Goal: Information Seeking & Learning: Learn about a topic

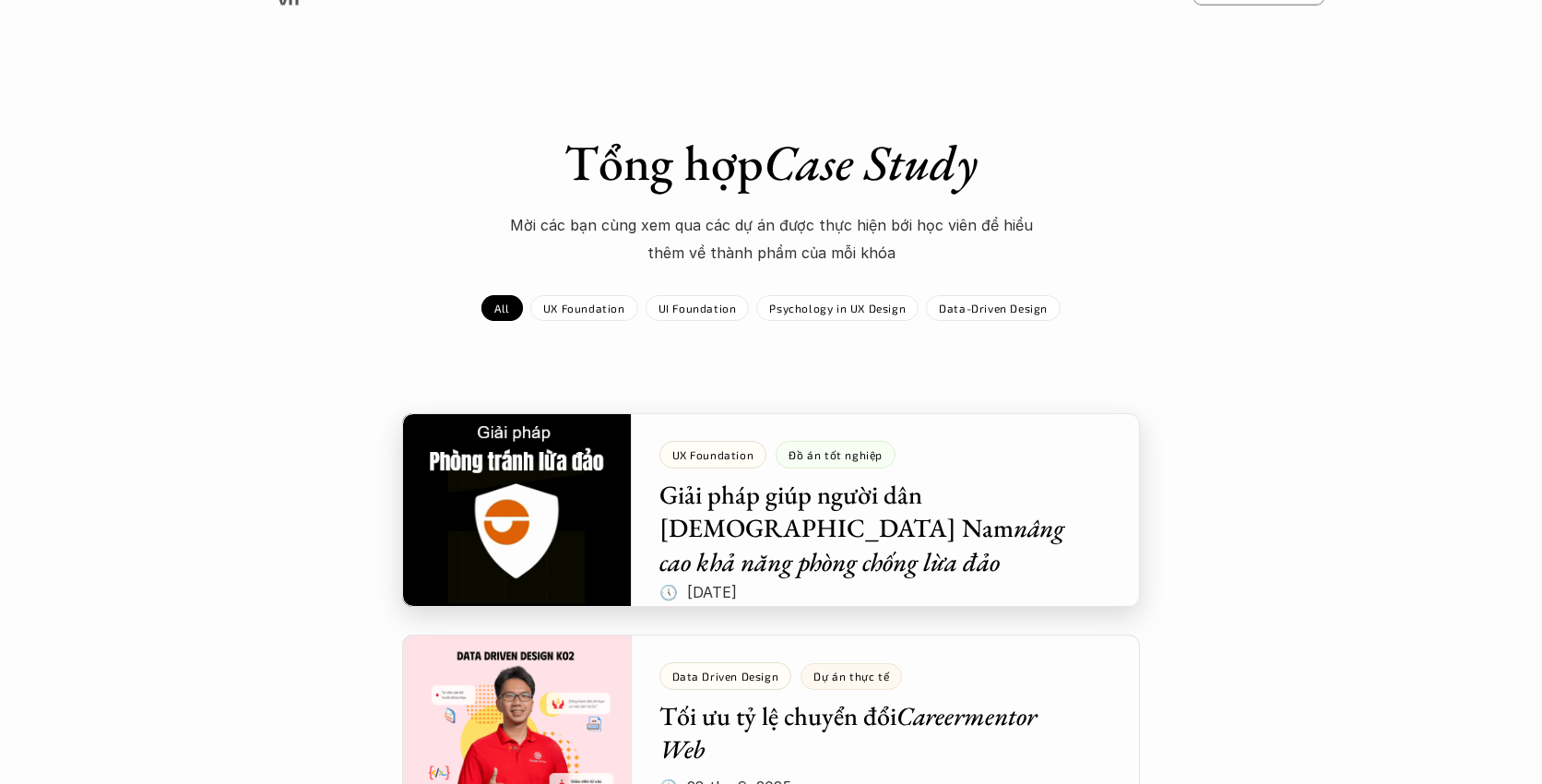
scroll to position [32, 0]
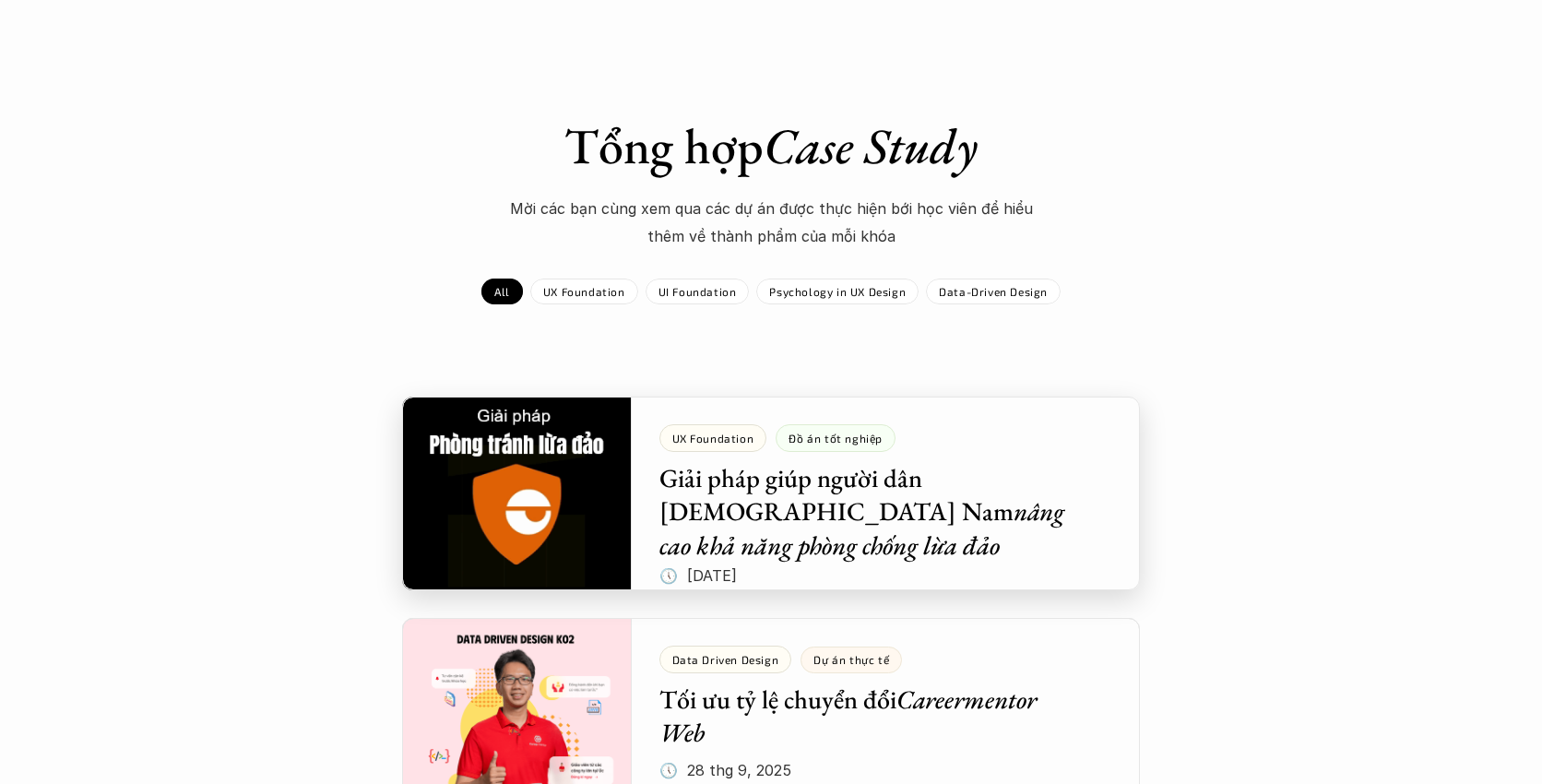
click at [860, 492] on div at bounding box center [771, 492] width 738 height 194
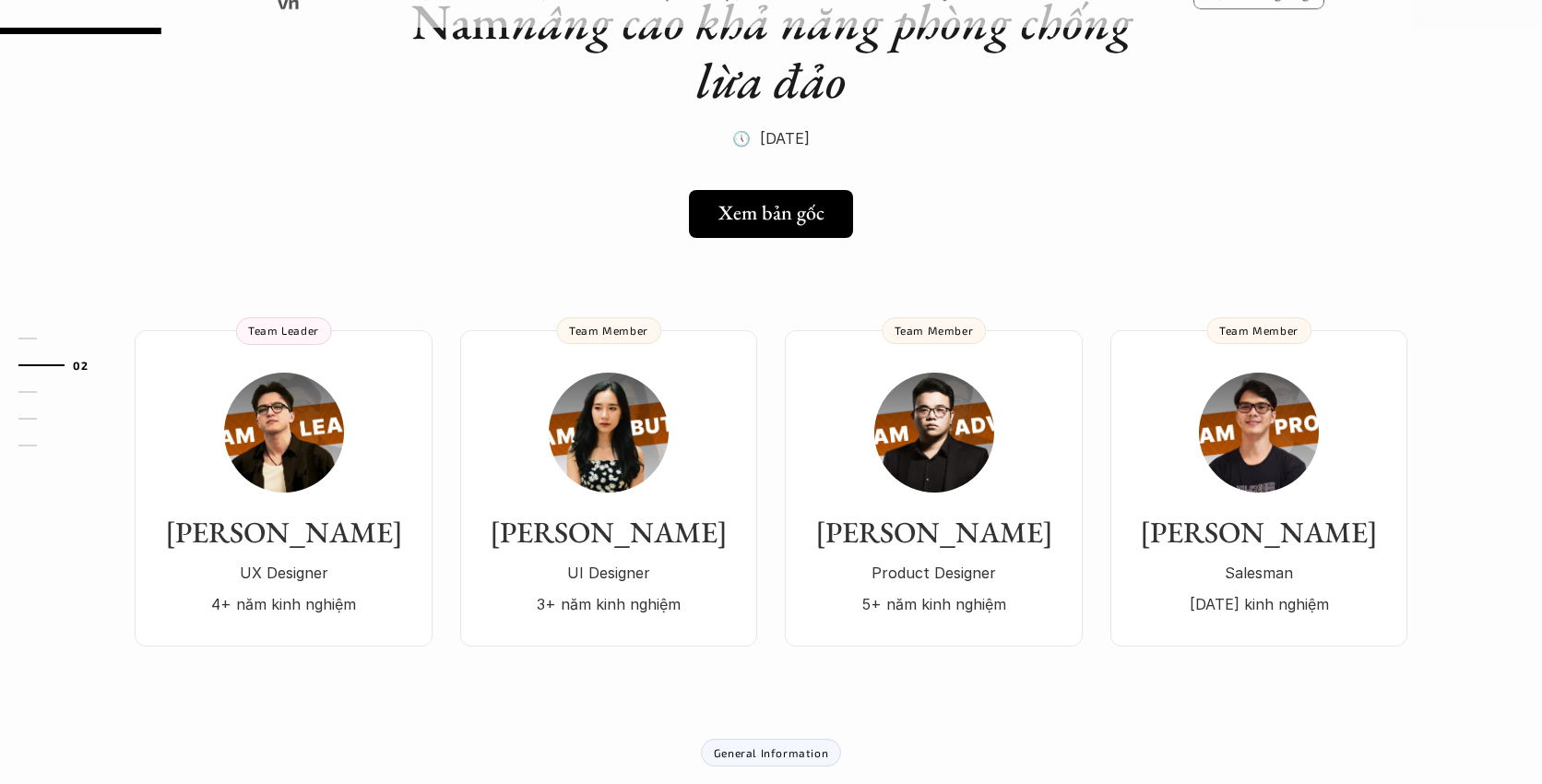
scroll to position [306, 0]
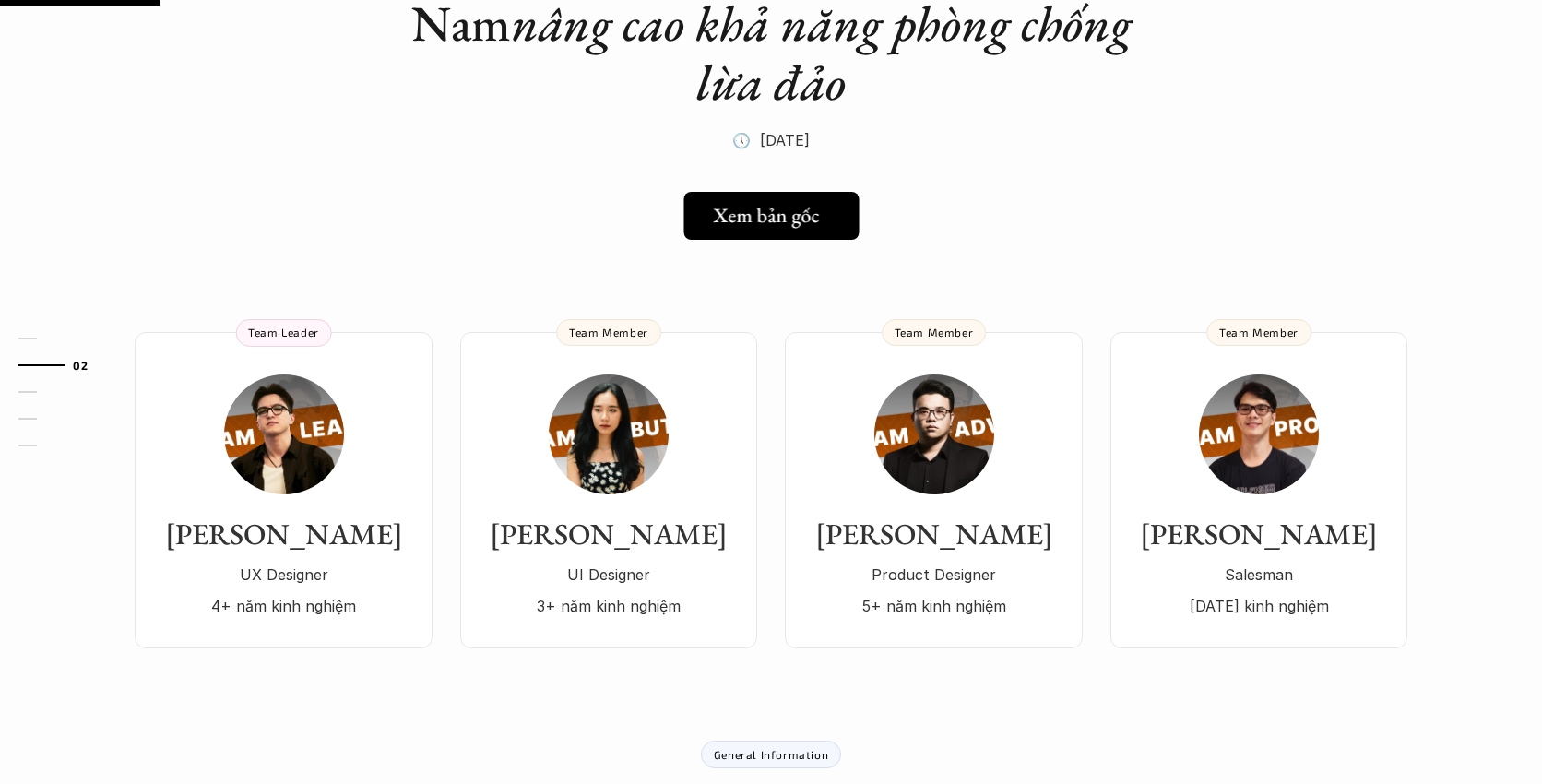
click at [755, 192] on link "Xem bản gốc" at bounding box center [771, 215] width 175 height 48
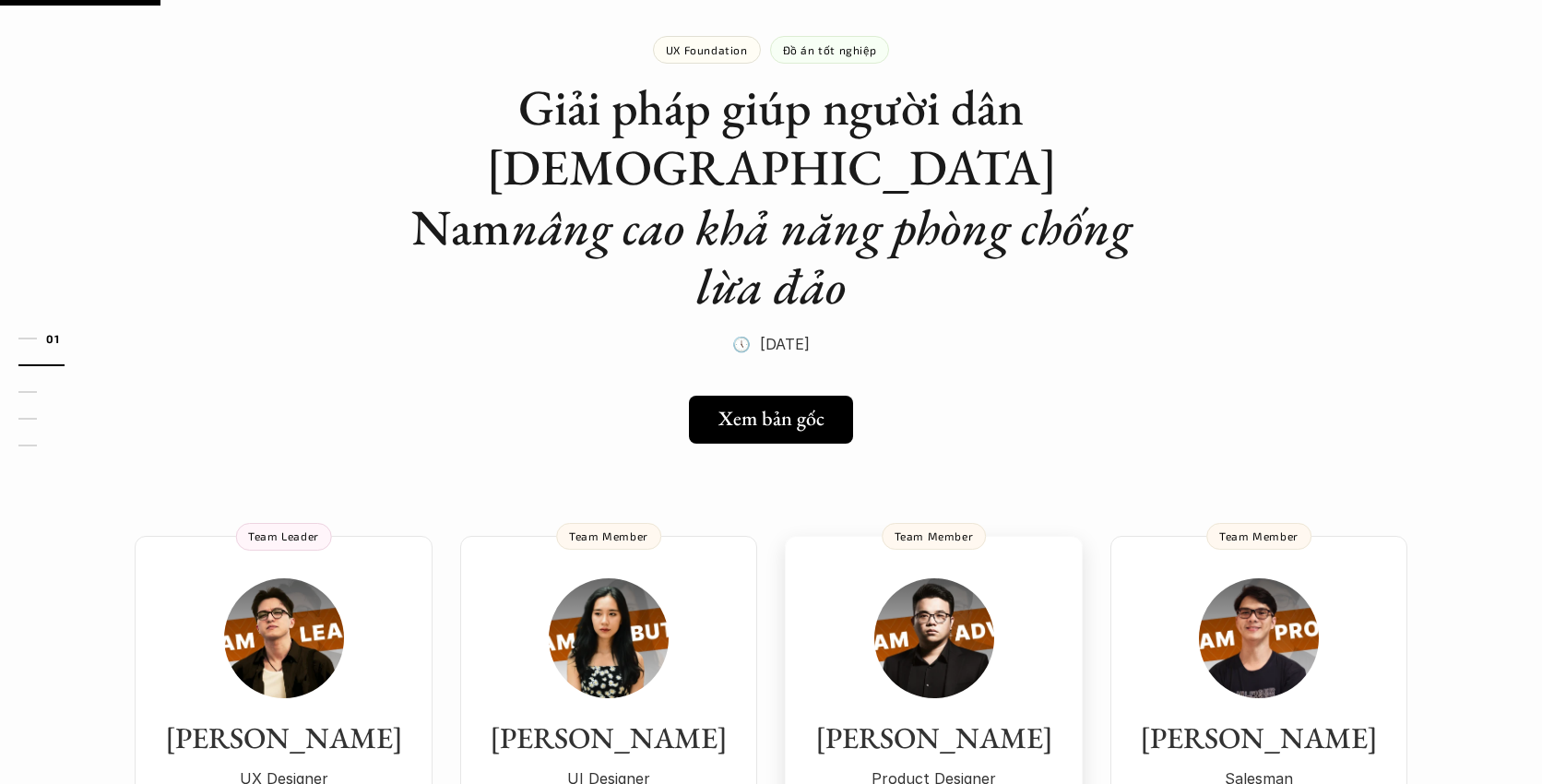
scroll to position [0, 0]
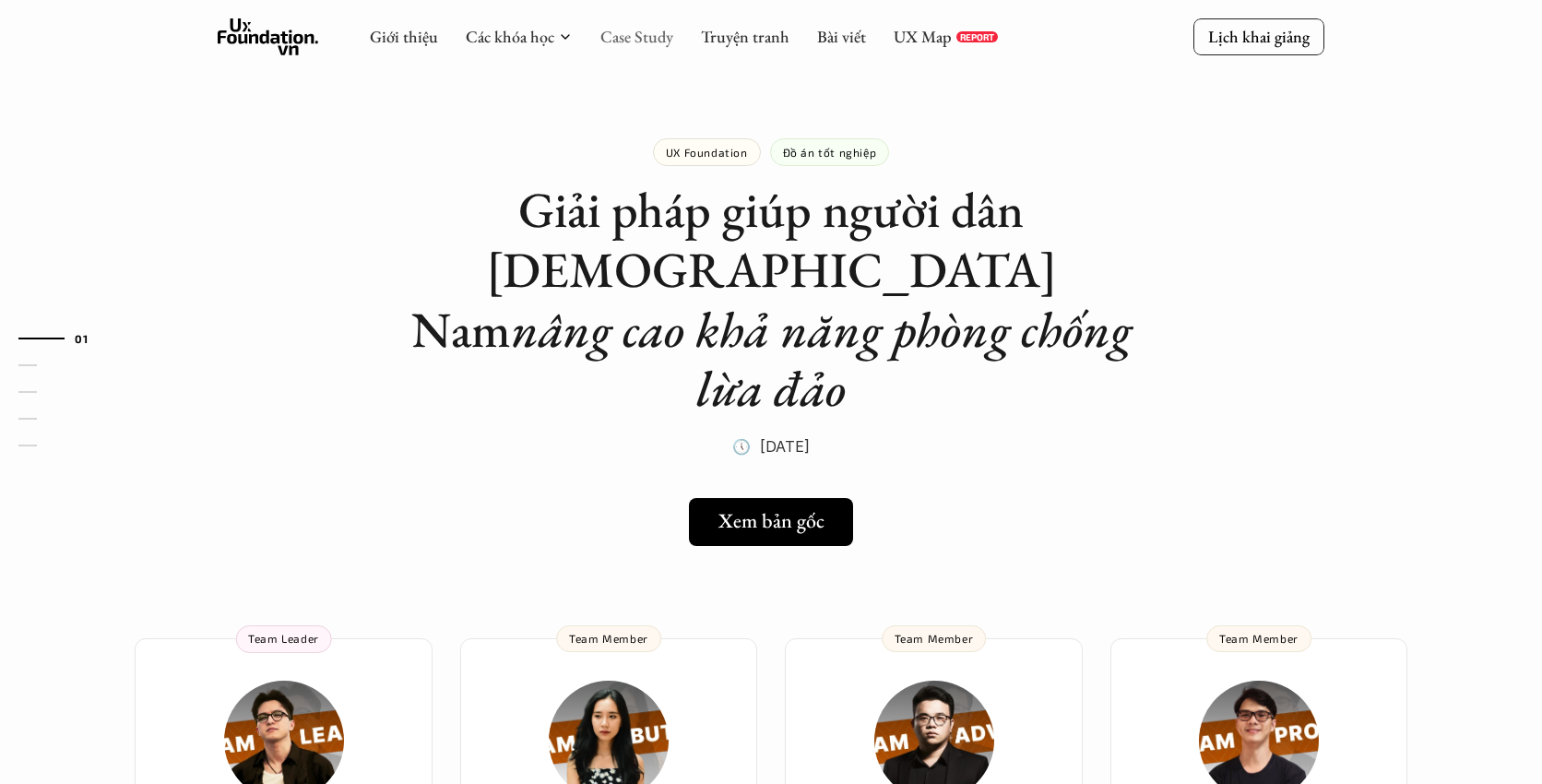
click at [621, 39] on link "Case Study" at bounding box center [636, 36] width 72 height 21
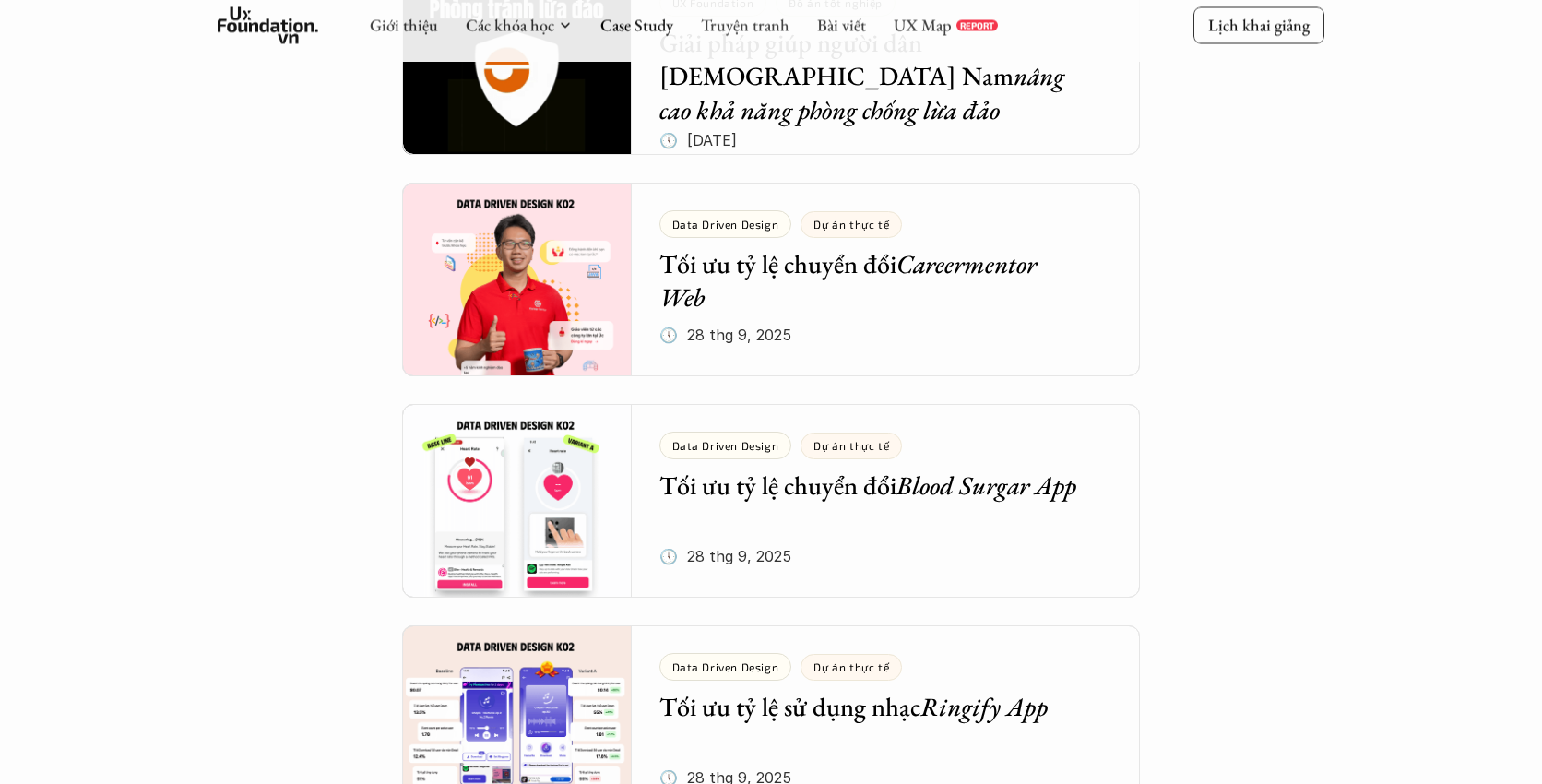
scroll to position [521, 0]
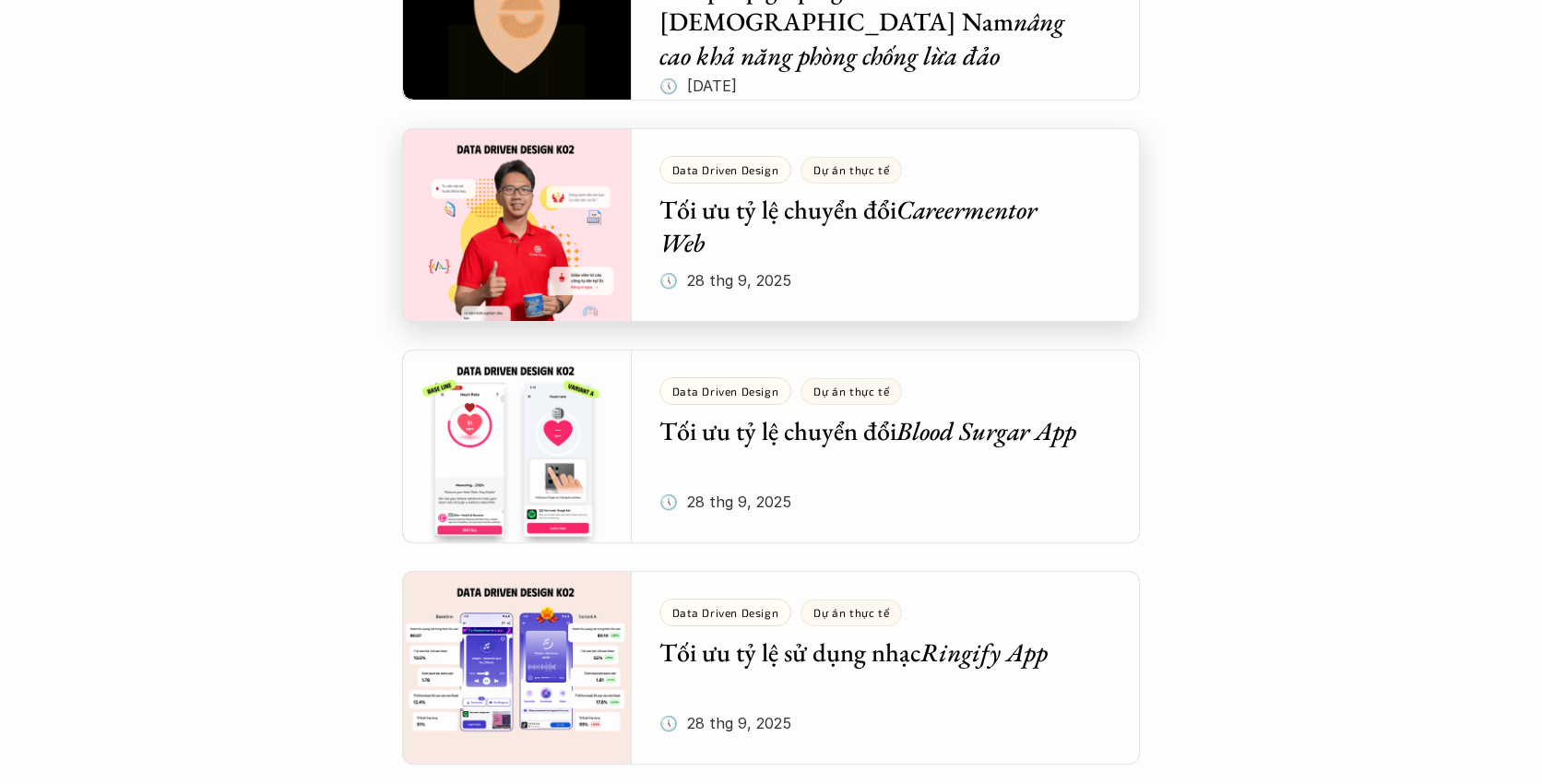
click at [795, 224] on div at bounding box center [771, 224] width 738 height 194
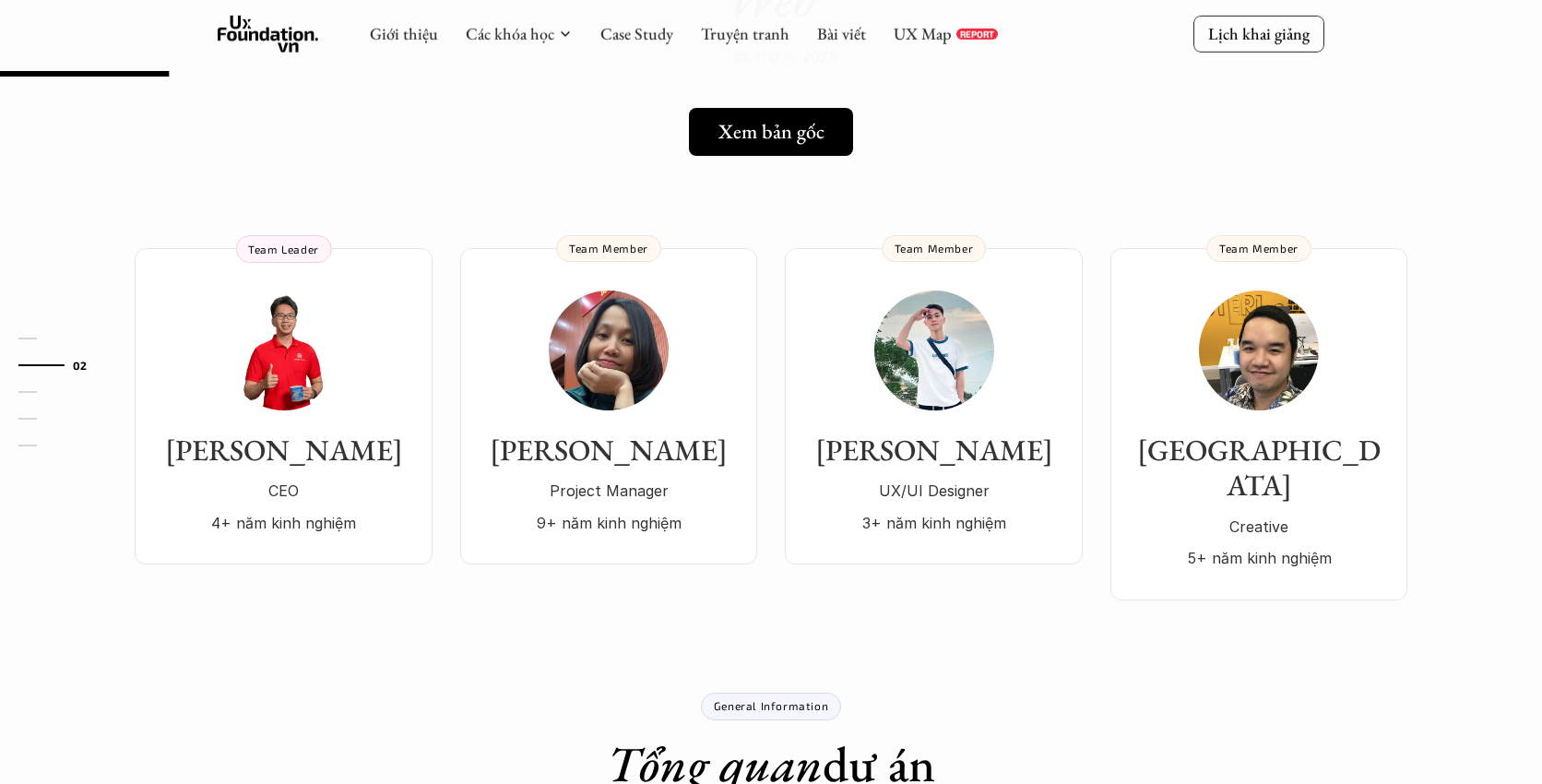
scroll to position [269, 0]
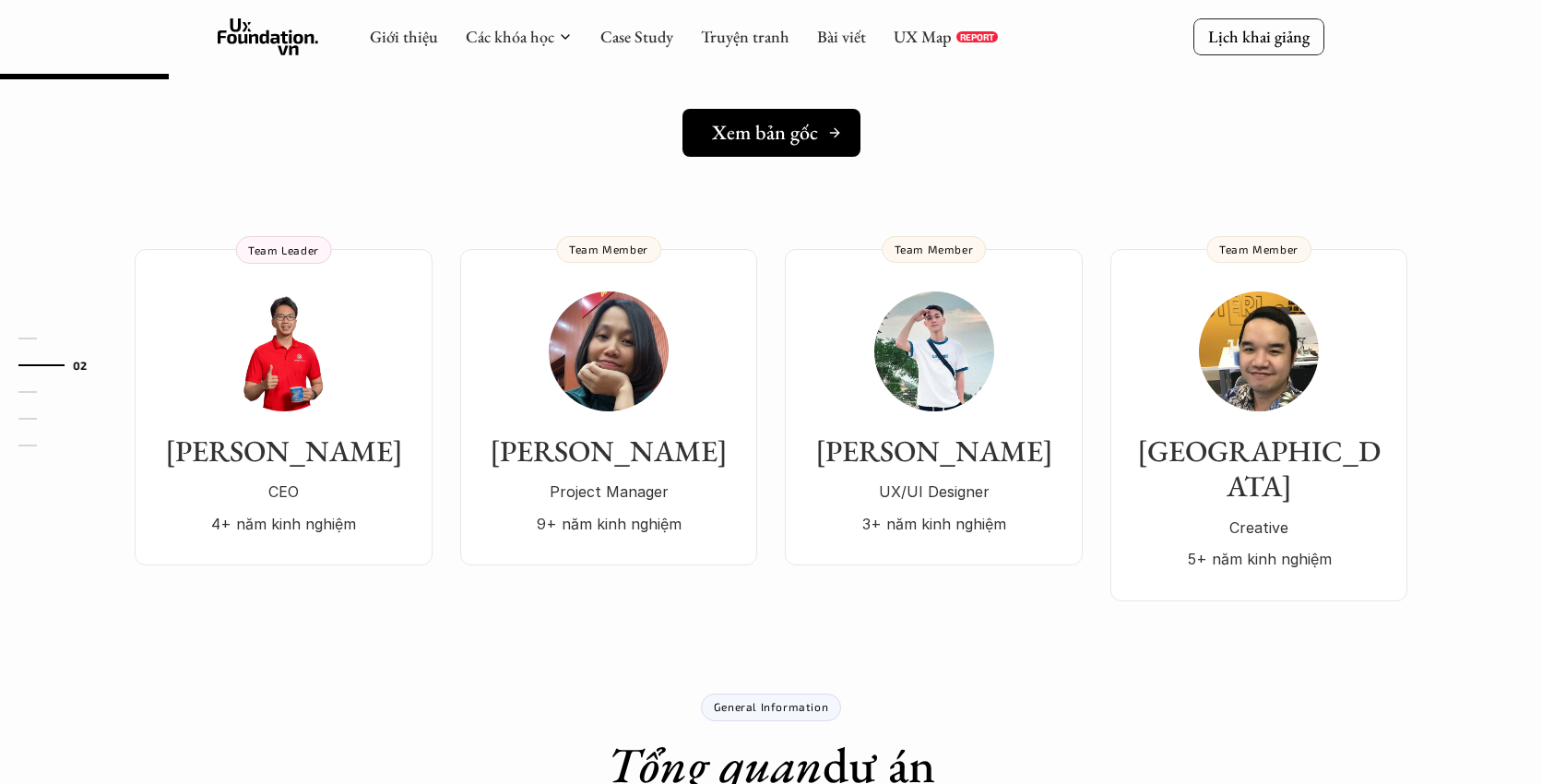
click at [765, 147] on link "Xem bản gốc" at bounding box center [771, 133] width 178 height 48
